Goal: Book appointment/travel/reservation

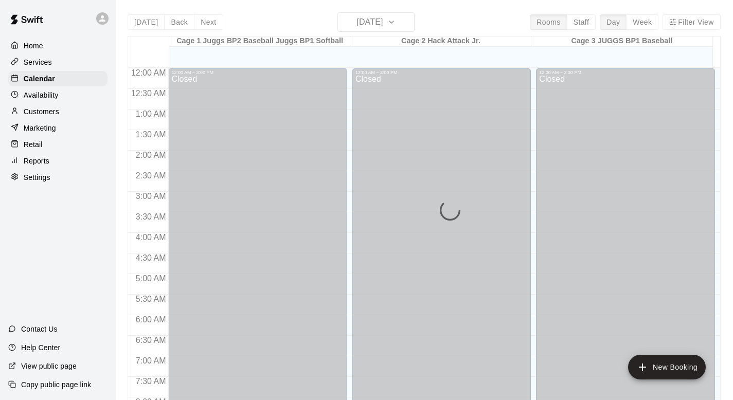
scroll to position [613, 0]
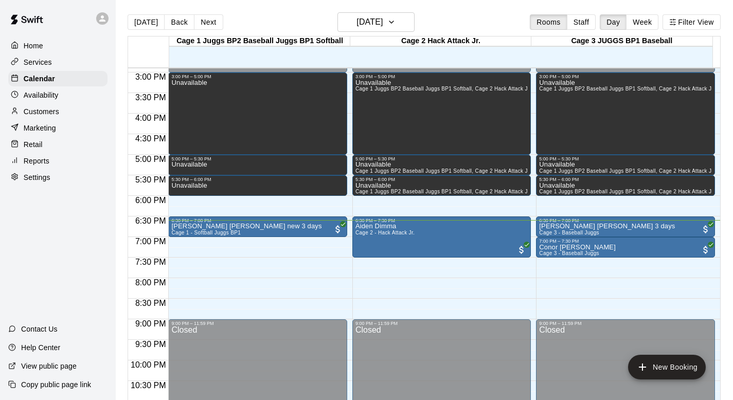
click at [49, 113] on p "Customers" at bounding box center [42, 112] width 36 height 10
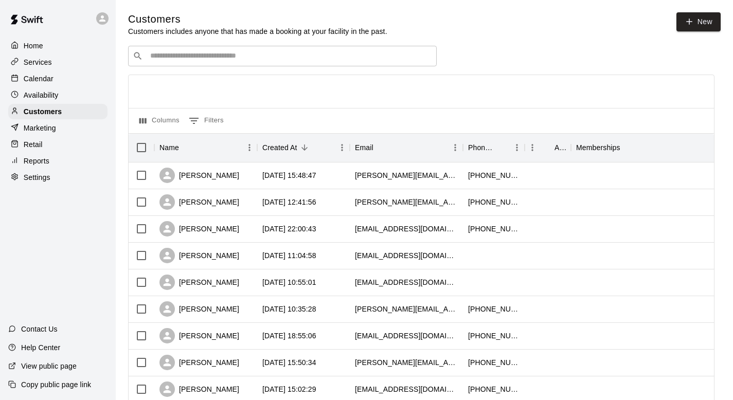
click at [50, 76] on p "Calendar" at bounding box center [39, 79] width 30 height 10
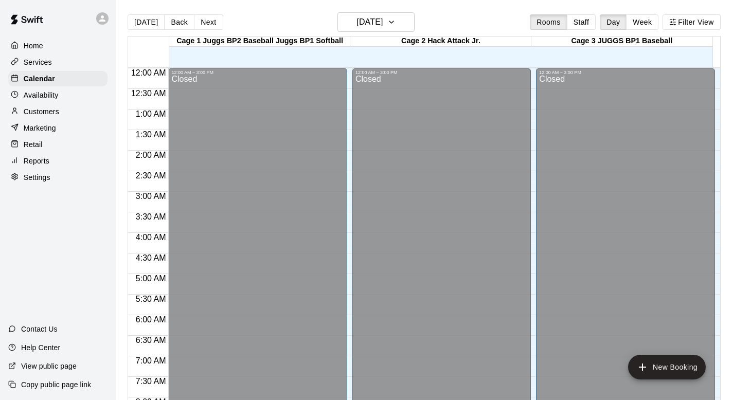
scroll to position [613, 0]
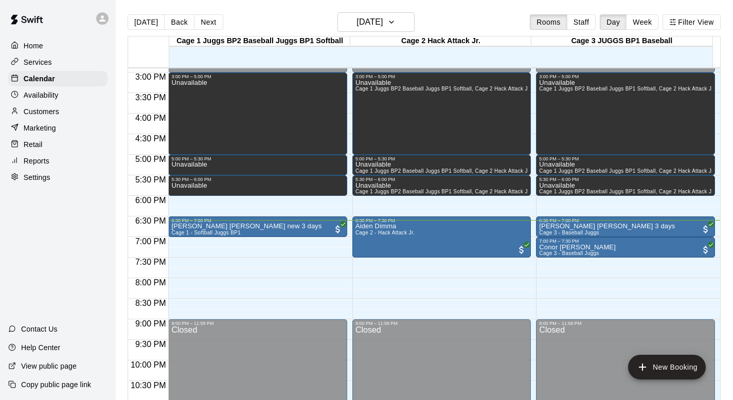
click at [38, 109] on p "Customers" at bounding box center [42, 112] width 36 height 10
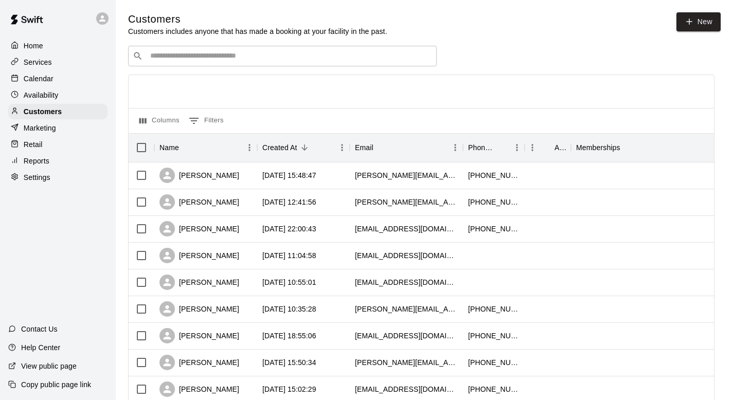
click at [170, 56] on input "Search customers by name or email" at bounding box center [289, 56] width 285 height 10
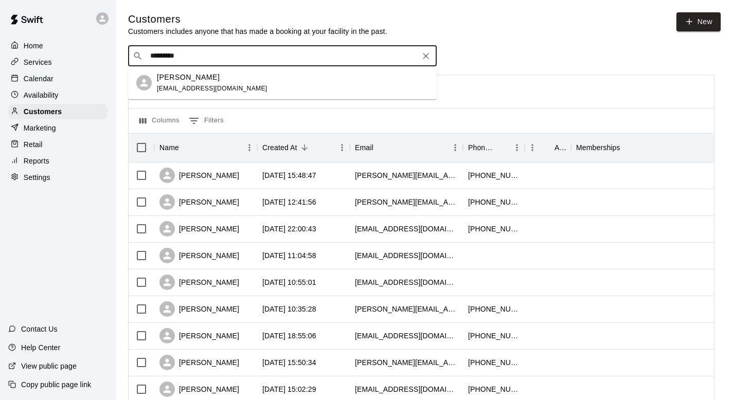
type input "**********"
click at [171, 73] on p "[PERSON_NAME]" at bounding box center [188, 77] width 63 height 11
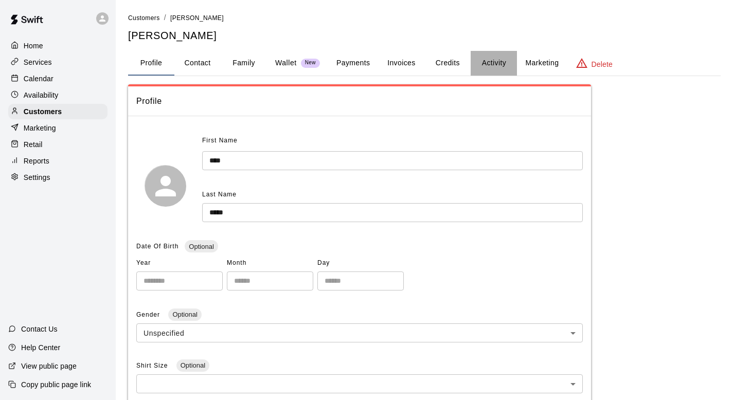
click at [498, 59] on button "Activity" at bounding box center [494, 63] width 46 height 25
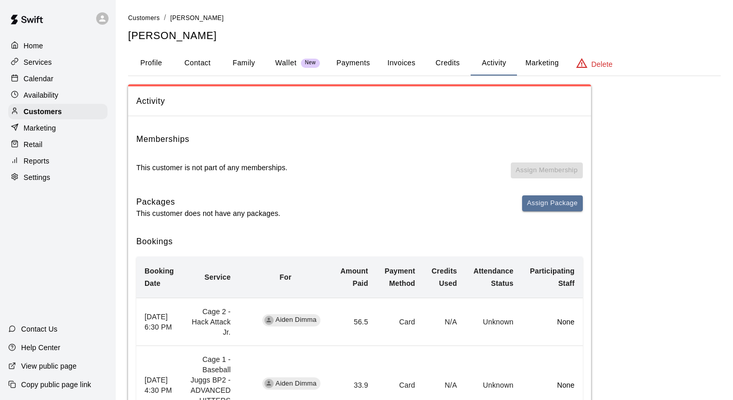
click at [48, 126] on p "Marketing" at bounding box center [40, 128] width 32 height 10
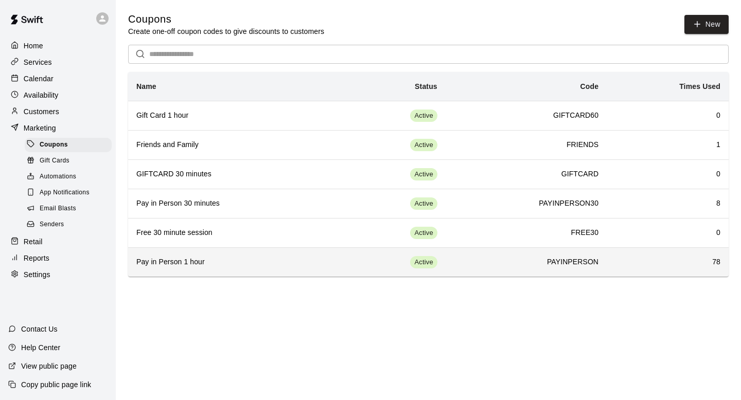
click at [167, 267] on h6 "Pay in Person 1 hour" at bounding box center [233, 262] width 195 height 11
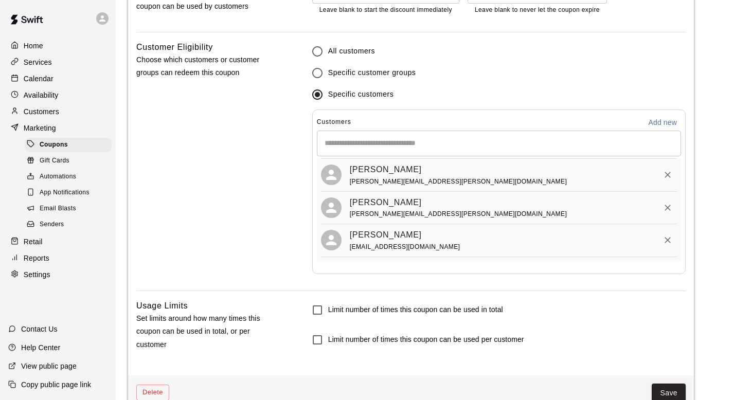
scroll to position [391, 0]
click at [27, 74] on p "Calendar" at bounding box center [39, 79] width 30 height 10
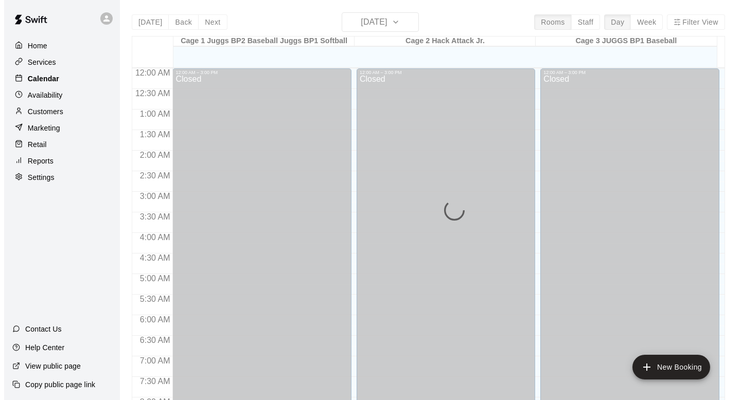
scroll to position [613, 0]
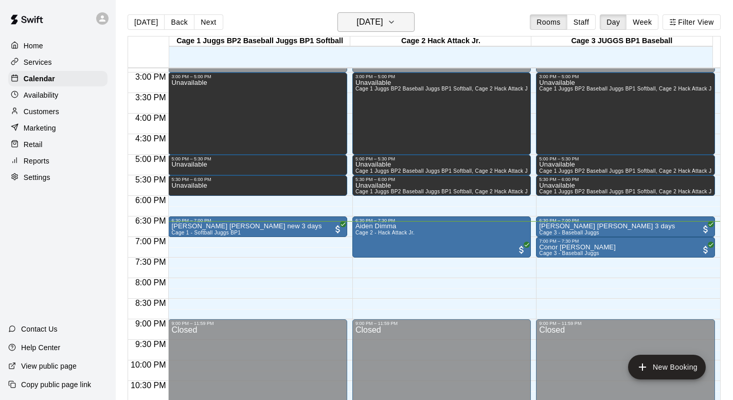
click at [396, 23] on icon "button" at bounding box center [391, 22] width 8 height 12
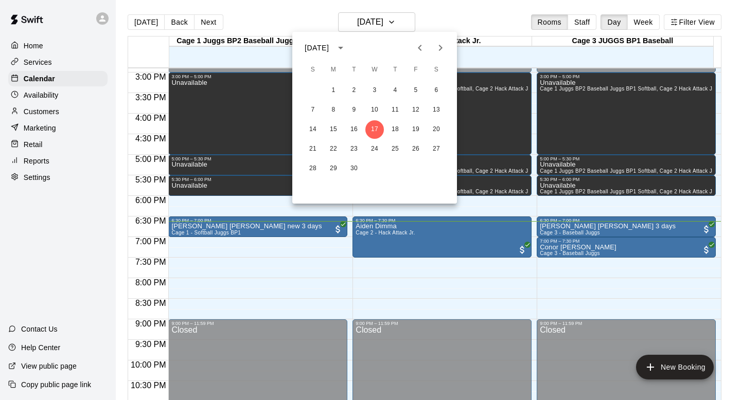
click at [438, 46] on icon "Next month" at bounding box center [440, 48] width 12 height 12
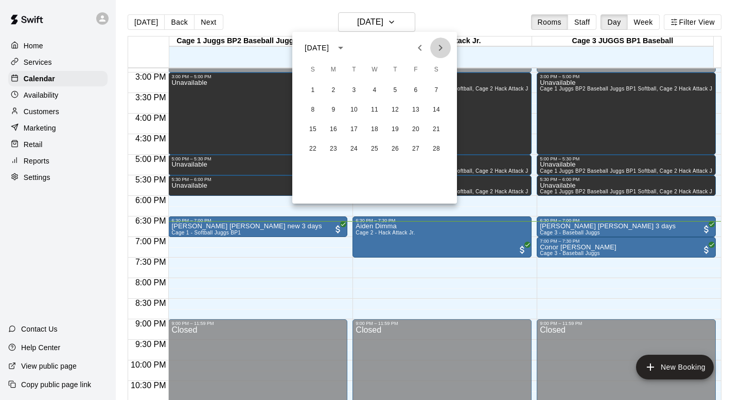
click at [438, 46] on icon "Next month" at bounding box center [440, 48] width 12 height 12
click at [310, 128] on button "12" at bounding box center [313, 129] width 19 height 19
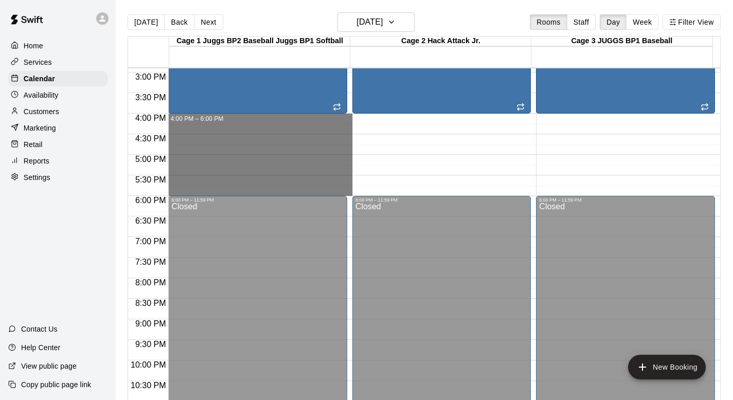
drag, startPoint x: 220, startPoint y: 117, endPoint x: 231, endPoint y: 186, distance: 69.3
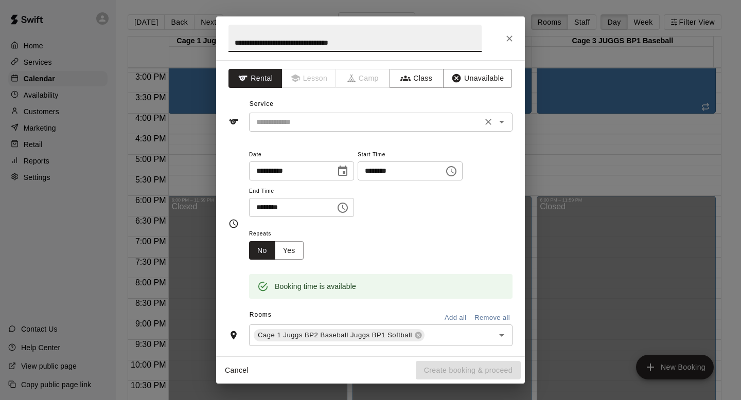
click at [496, 120] on icon "Open" at bounding box center [501, 122] width 12 height 12
type input "**********"
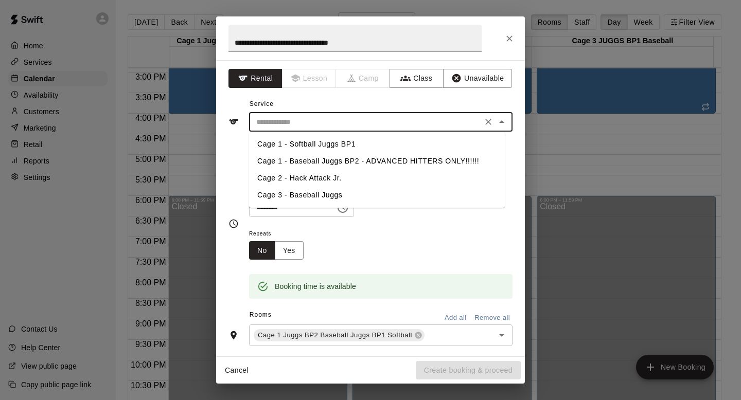
click at [315, 159] on li "Cage 1 - Baseball Juggs BP2 - ADVANCED HITTERS ONLY!!!!!!" at bounding box center [377, 161] width 256 height 17
type input "**********"
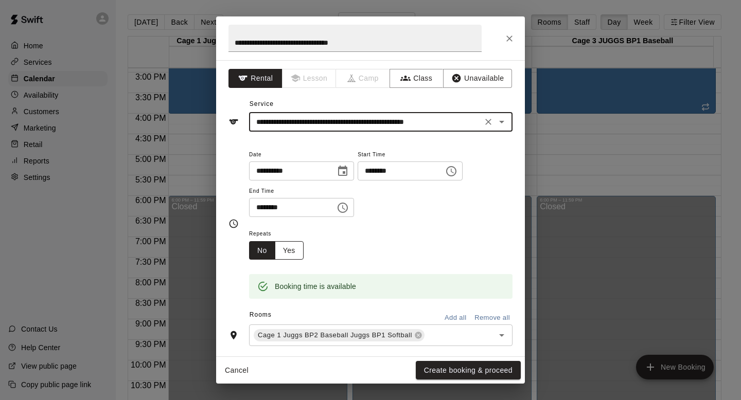
click at [285, 244] on button "Yes" at bounding box center [289, 250] width 29 height 19
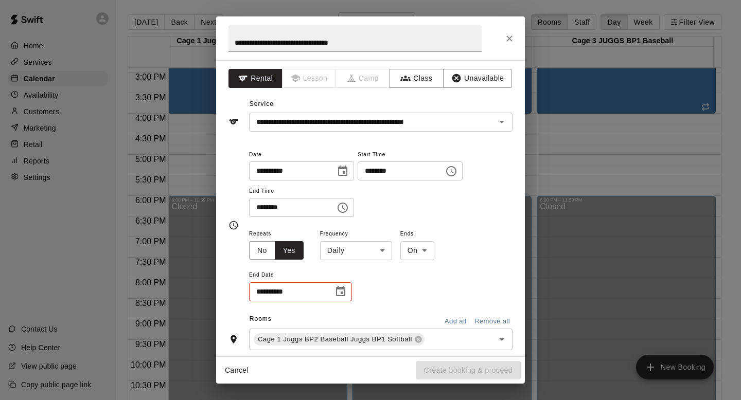
click at [383, 248] on body "Home Services Calendar Availability Customers Marketing Retail Reports Settings…" at bounding box center [370, 208] width 741 height 417
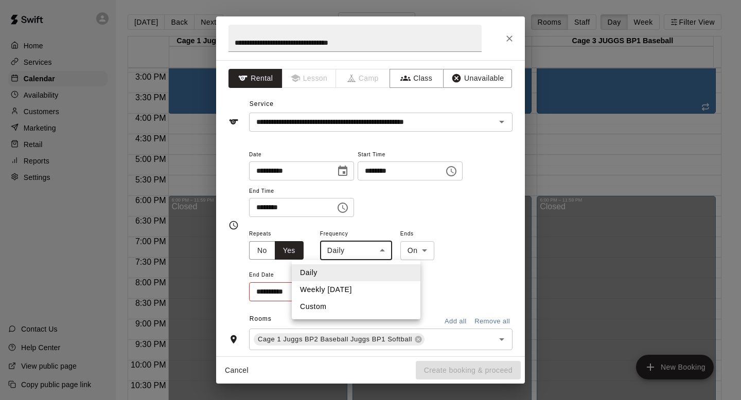
click at [336, 287] on li "Weekly [DATE]" at bounding box center [356, 289] width 129 height 17
type input "******"
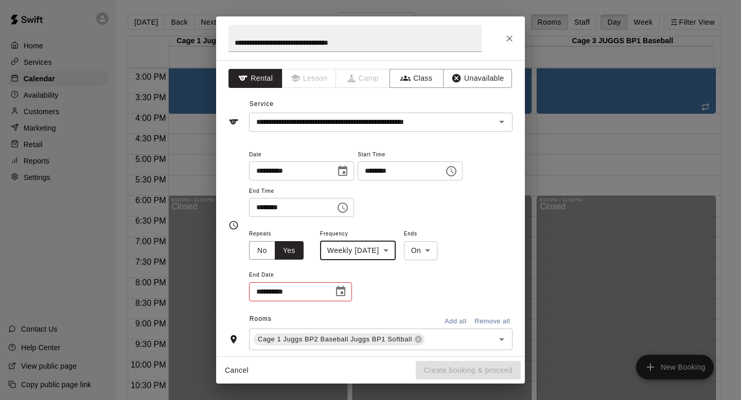
click at [340, 289] on icon "Choose date" at bounding box center [340, 291] width 9 height 10
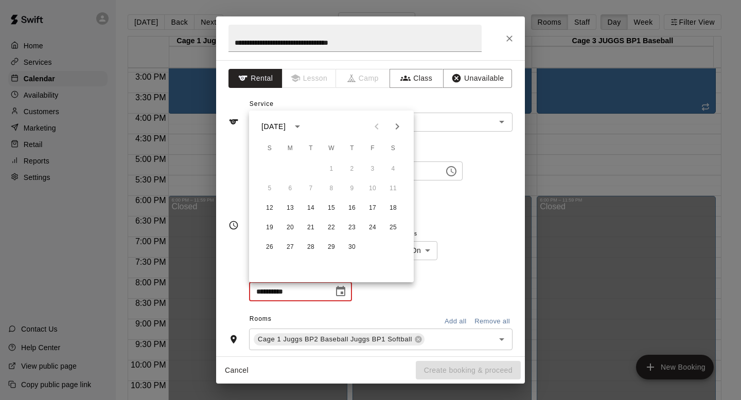
click at [398, 126] on icon "Next month" at bounding box center [398, 126] width 4 height 6
click at [269, 224] on button "17" at bounding box center [269, 228] width 19 height 19
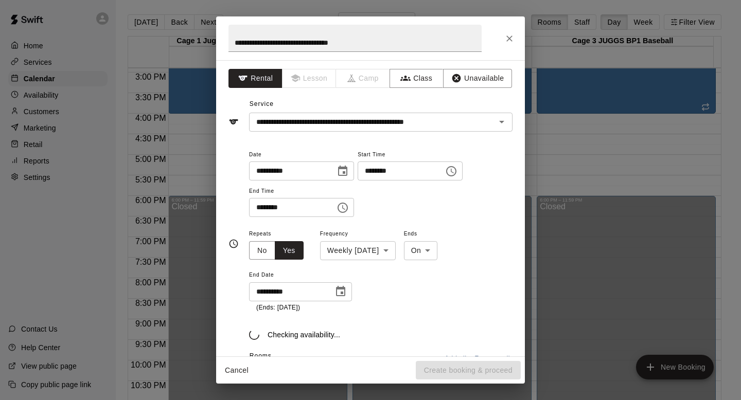
type input "**********"
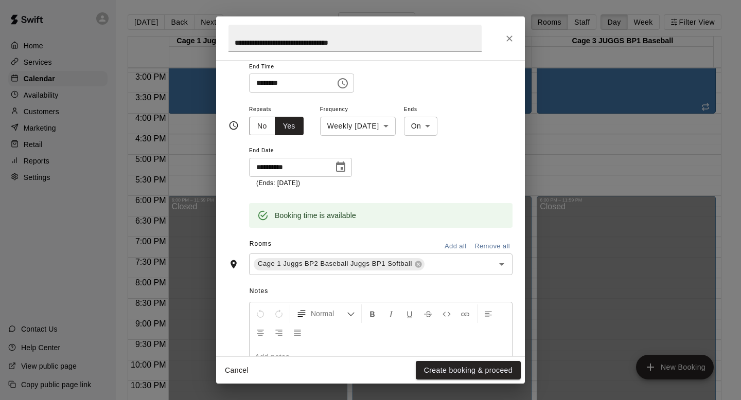
scroll to position [126, 0]
click at [447, 243] on button "Add all" at bounding box center [455, 245] width 33 height 16
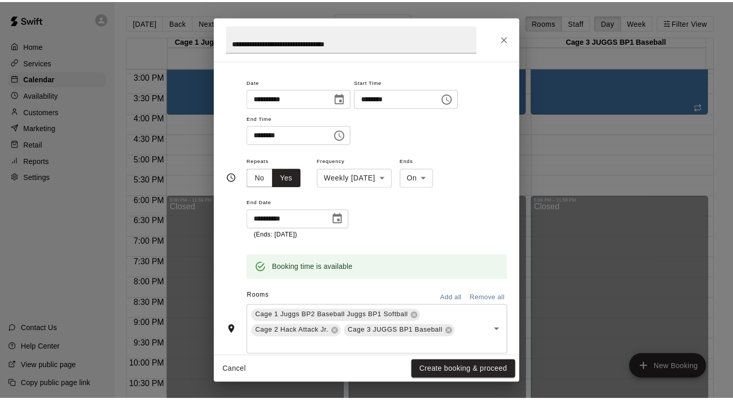
scroll to position [238, 0]
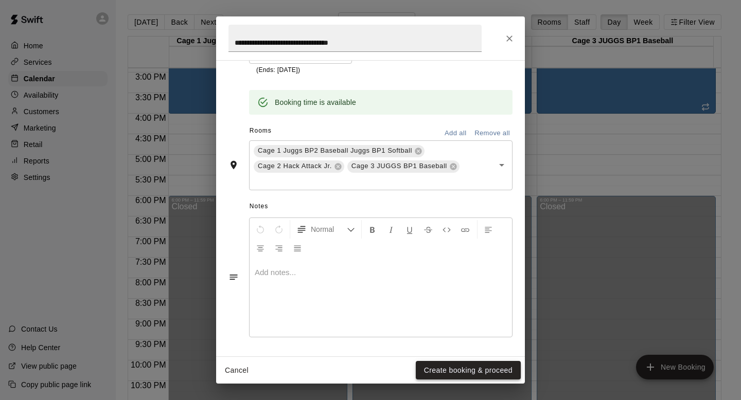
click at [436, 369] on button "Create booking & proceed" at bounding box center [468, 370] width 105 height 19
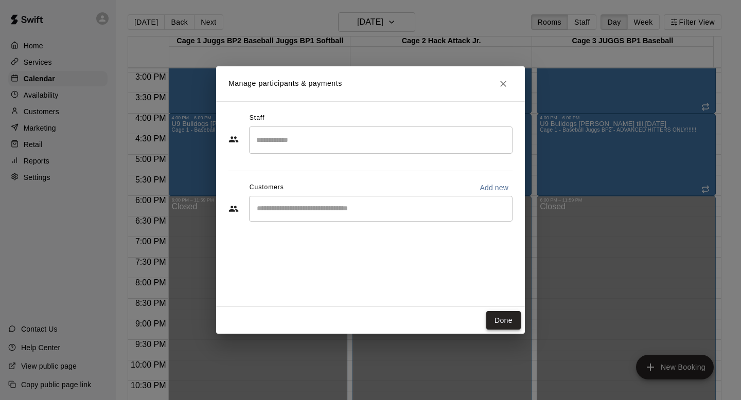
click at [500, 317] on button "Done" at bounding box center [503, 320] width 34 height 19
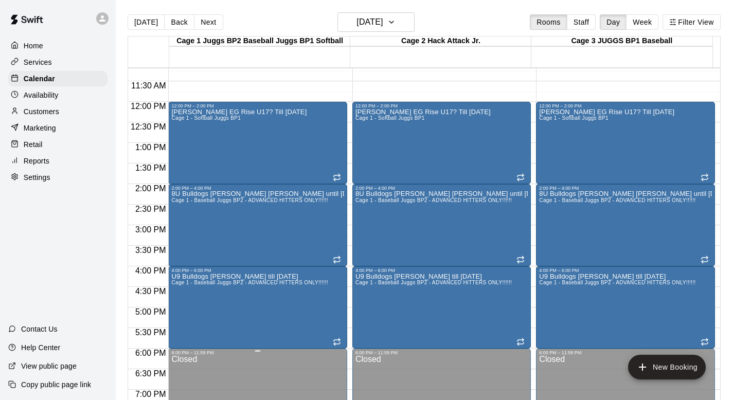
scroll to position [481, 0]
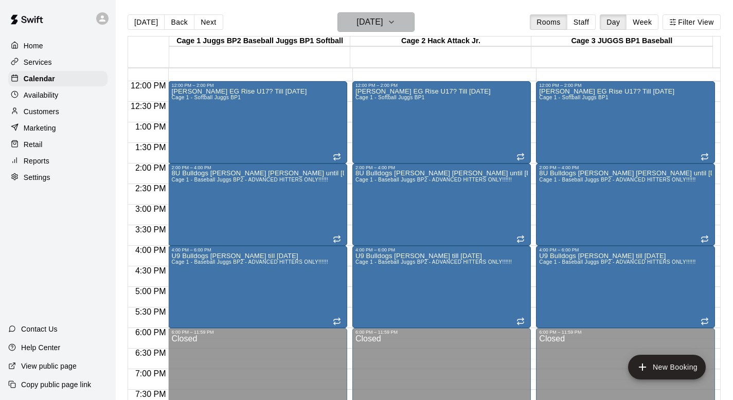
click at [396, 21] on icon "button" at bounding box center [391, 22] width 8 height 12
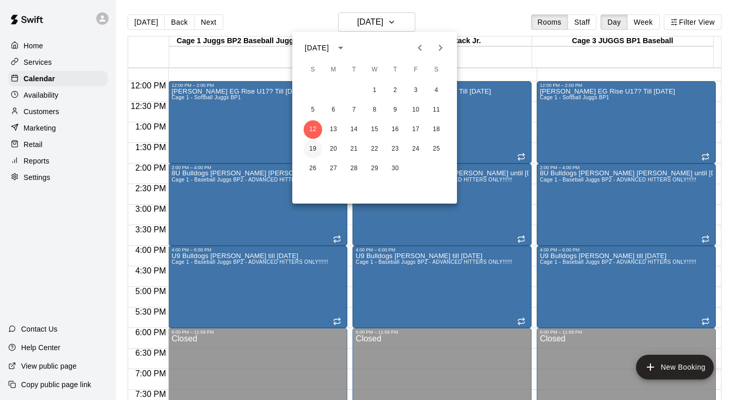
click at [310, 147] on button "19" at bounding box center [313, 149] width 19 height 19
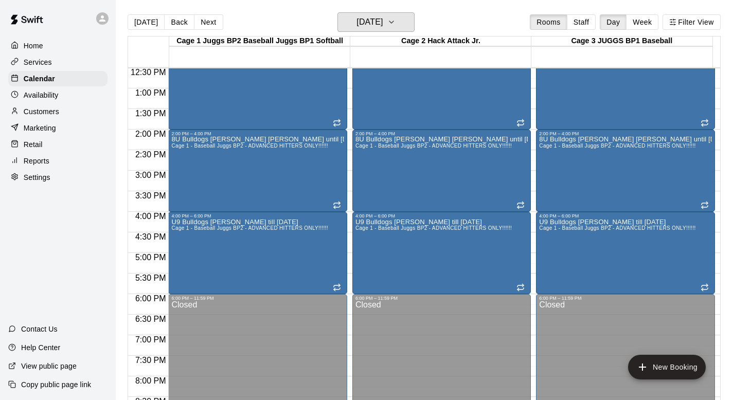
scroll to position [538, 0]
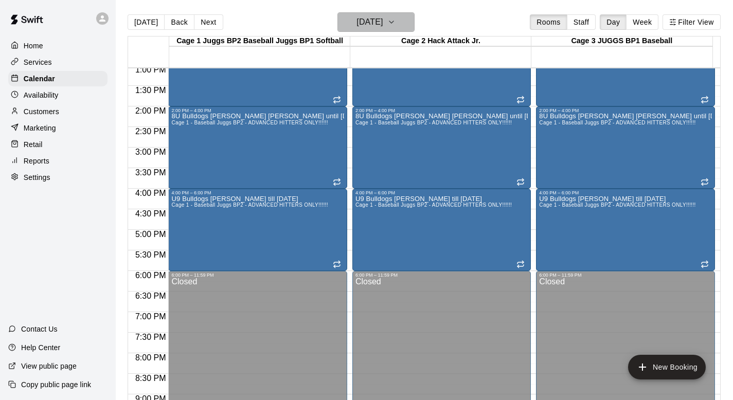
click at [394, 22] on icon "button" at bounding box center [391, 22] width 4 height 2
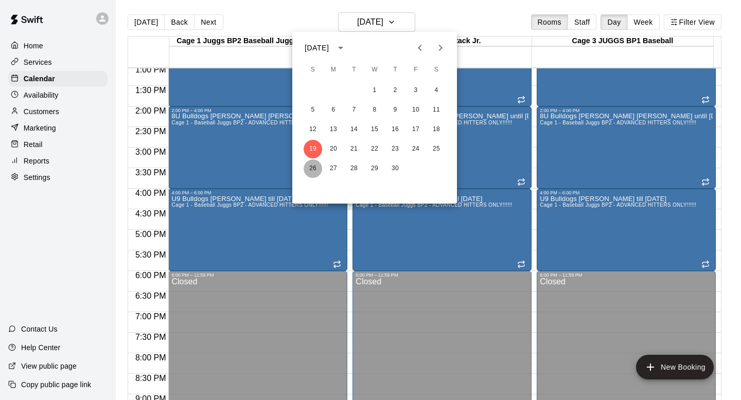
click at [310, 164] on button "26" at bounding box center [313, 168] width 19 height 19
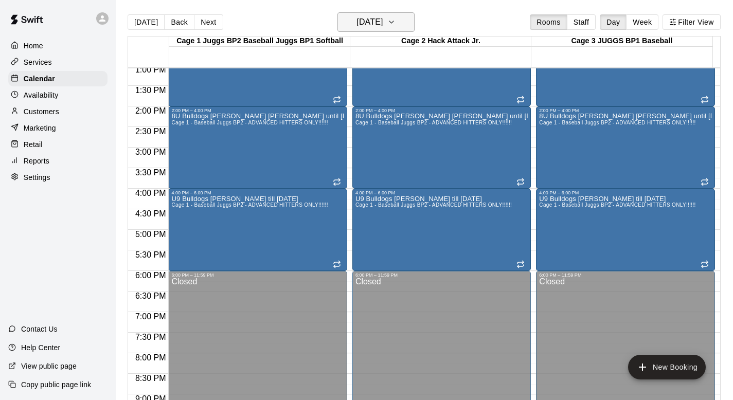
click at [396, 24] on icon "button" at bounding box center [391, 22] width 8 height 12
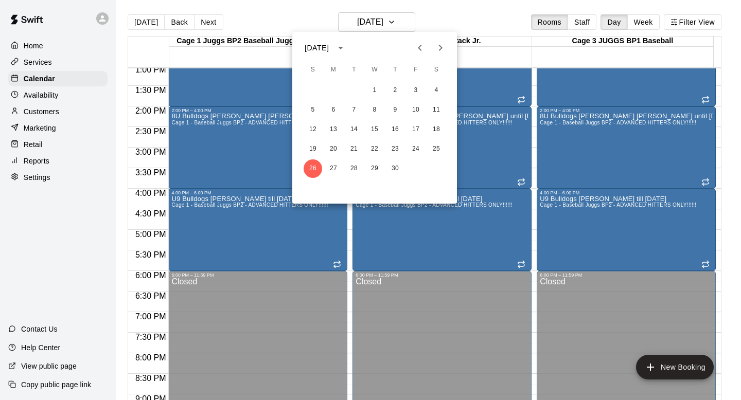
click at [438, 49] on icon "Next month" at bounding box center [440, 48] width 12 height 12
click at [309, 112] on button "3" at bounding box center [313, 110] width 19 height 19
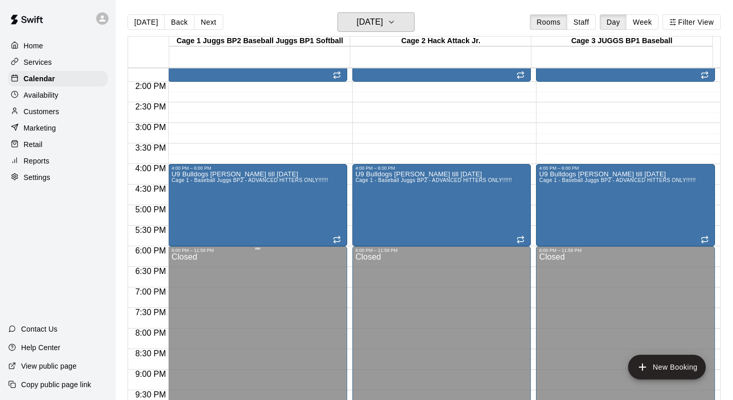
scroll to position [583, 0]
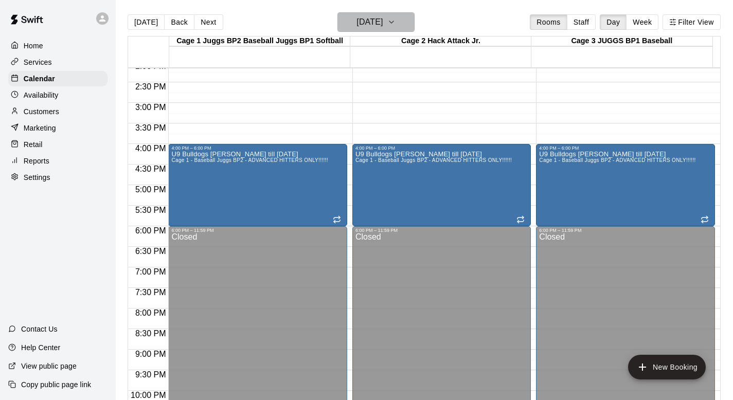
click at [396, 25] on icon "button" at bounding box center [391, 22] width 8 height 12
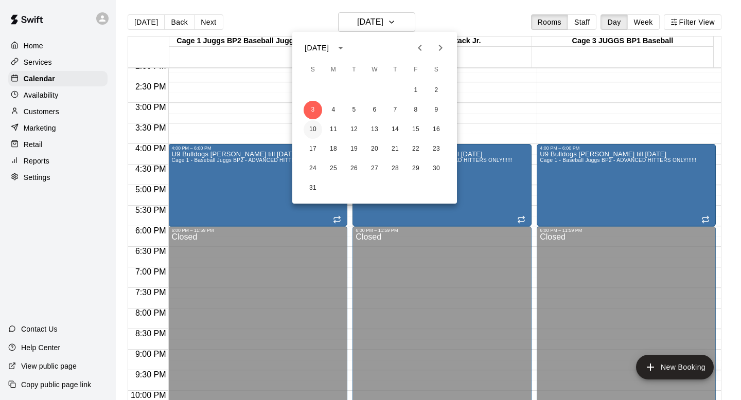
click at [311, 129] on button "10" at bounding box center [313, 129] width 19 height 19
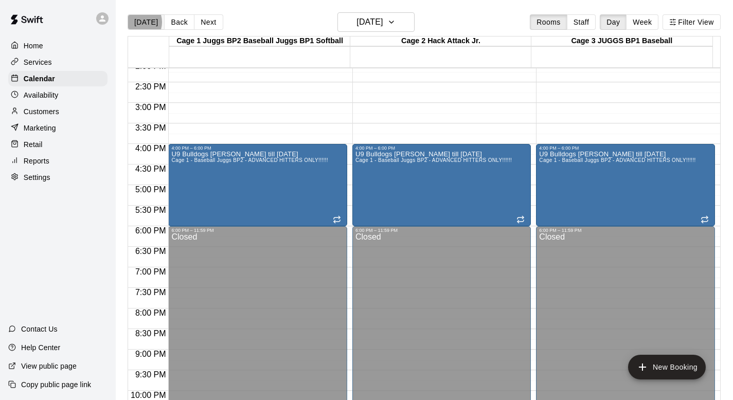
click at [135, 22] on button "[DATE]" at bounding box center [146, 21] width 37 height 15
